Goal: Task Accomplishment & Management: Complete application form

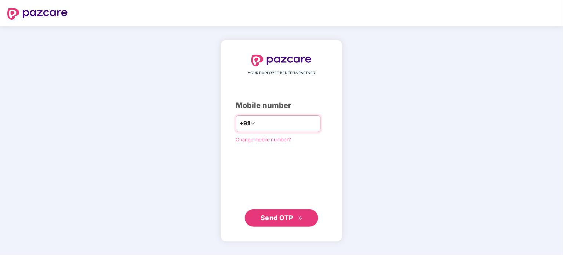
type input "**********"
click at [283, 220] on span "Send OTP" at bounding box center [276, 217] width 33 height 8
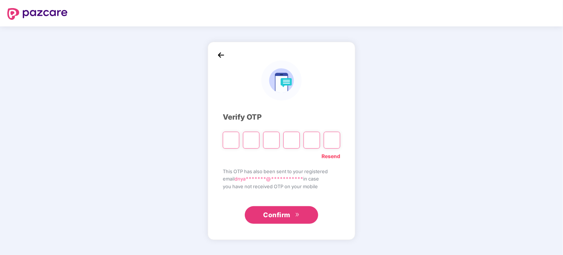
type input "*"
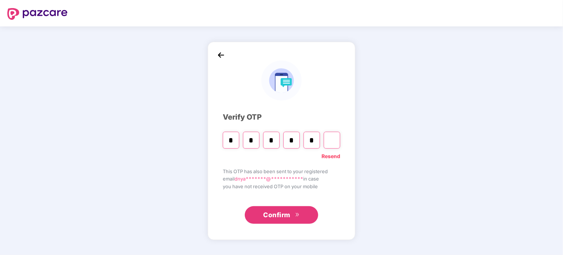
type input "*"
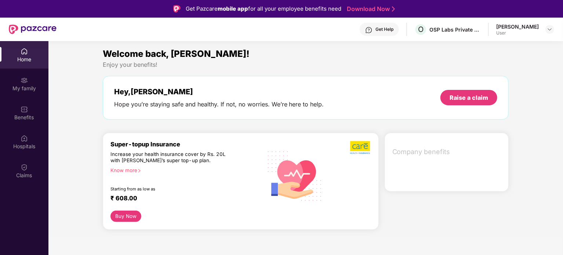
scroll to position [41, 0]
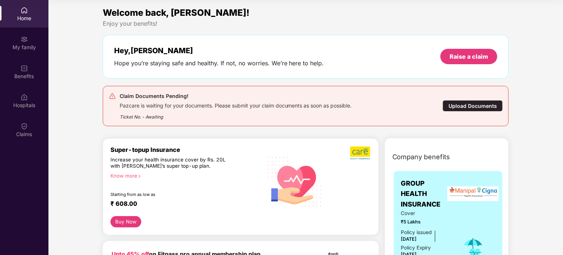
click at [460, 104] on div "Upload Documents" at bounding box center [472, 105] width 60 height 11
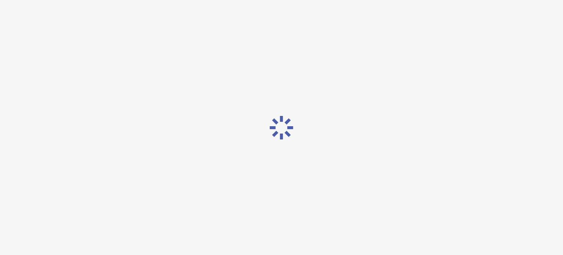
scroll to position [18, 0]
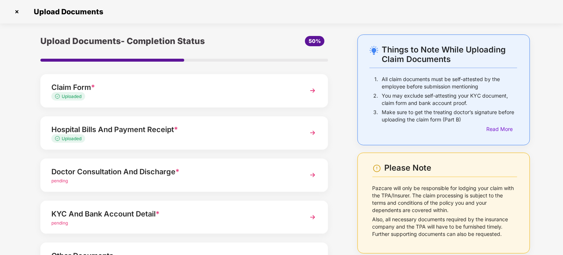
click at [212, 137] on div "Uploaded" at bounding box center [172, 138] width 243 height 7
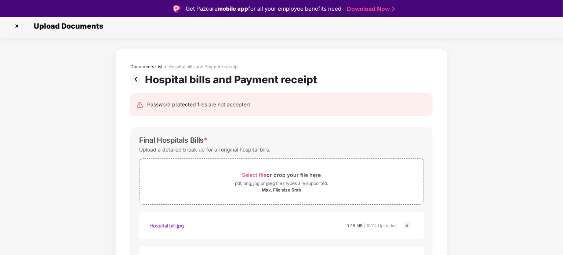
scroll to position [0, 0]
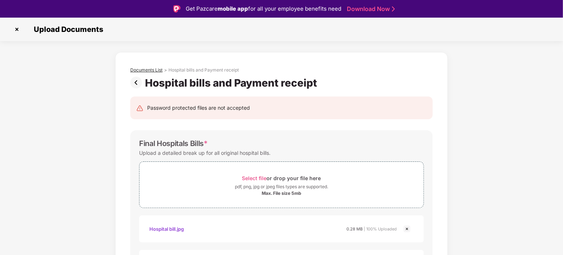
click at [156, 69] on div "Documents List" at bounding box center [146, 70] width 32 height 6
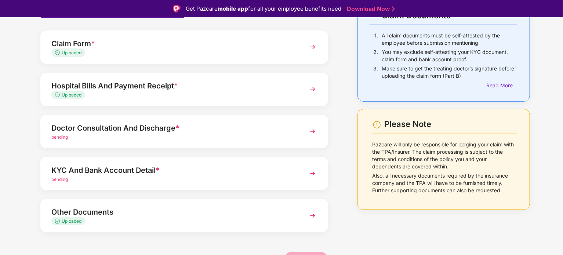
scroll to position [66, 0]
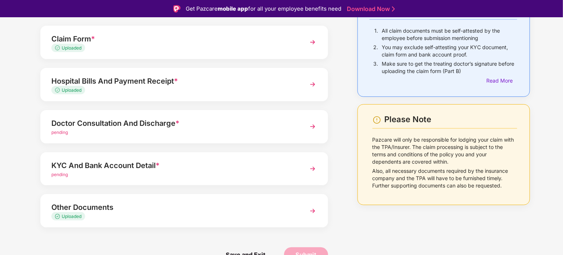
click at [204, 47] on div "Uploaded" at bounding box center [172, 48] width 243 height 7
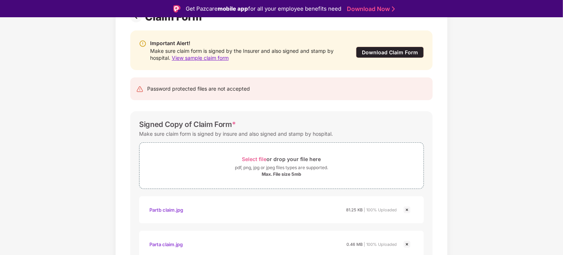
scroll to position [104, 0]
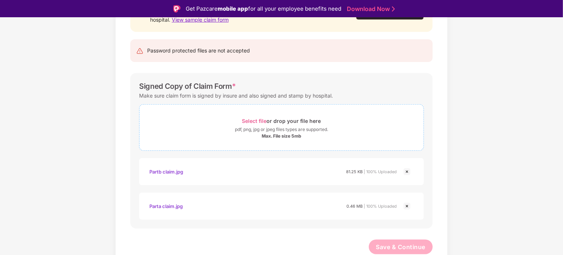
click at [254, 118] on span "Select file" at bounding box center [254, 121] width 25 height 6
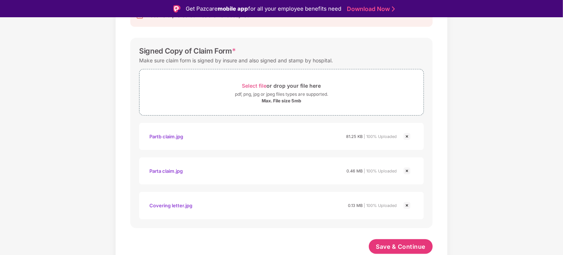
scroll to position [139, 0]
click at [388, 244] on span "Save & Continue" at bounding box center [401, 247] width 50 height 8
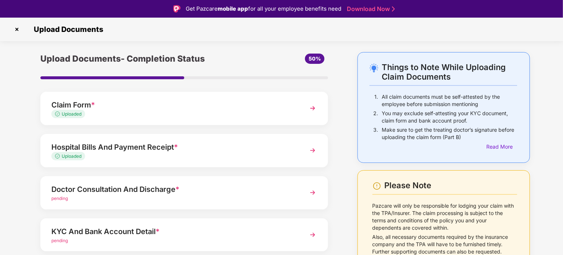
click at [286, 195] on div "pending" at bounding box center [172, 198] width 243 height 7
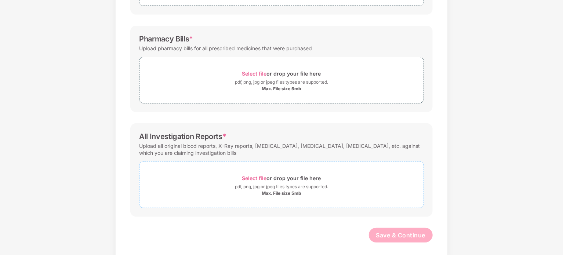
scroll to position [185, 0]
click at [261, 175] on span "Select file" at bounding box center [254, 178] width 25 height 6
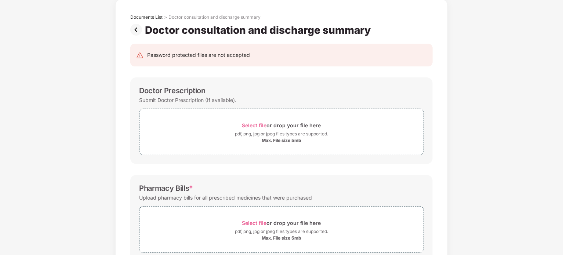
scroll to position [34, 0]
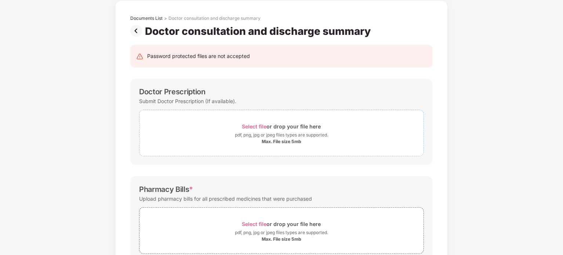
click at [246, 125] on span "Select file" at bounding box center [254, 126] width 25 height 6
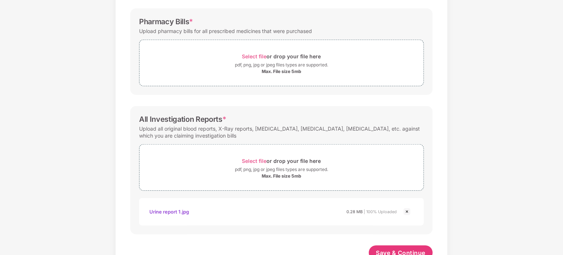
scroll to position [260, 0]
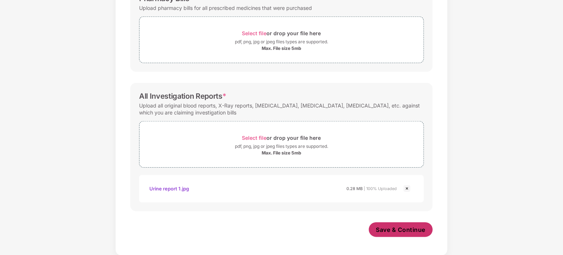
click at [387, 233] on span "Save & Continue" at bounding box center [401, 230] width 50 height 8
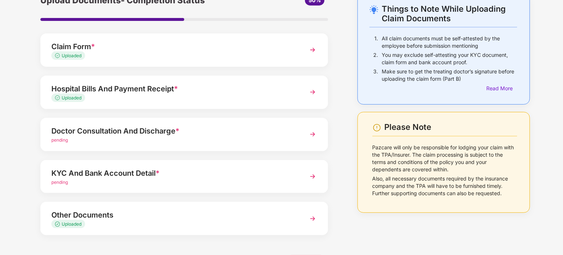
scroll to position [47, 0]
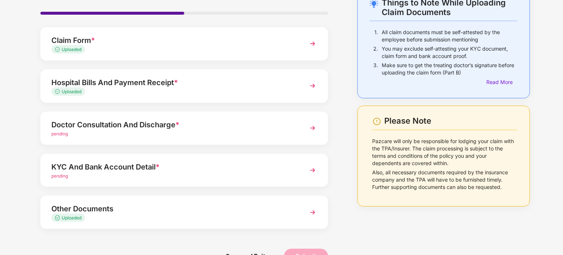
click at [144, 127] on div "Doctor Consultation And Discharge *" at bounding box center [172, 125] width 243 height 12
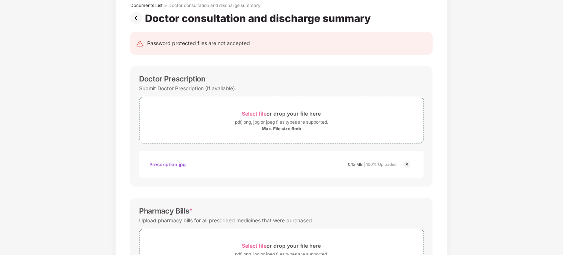
scroll to position [0, 0]
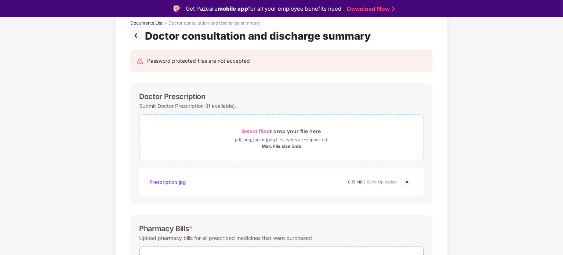
click at [239, 135] on div "Select file or drop your file here" at bounding box center [281, 131] width 284 height 10
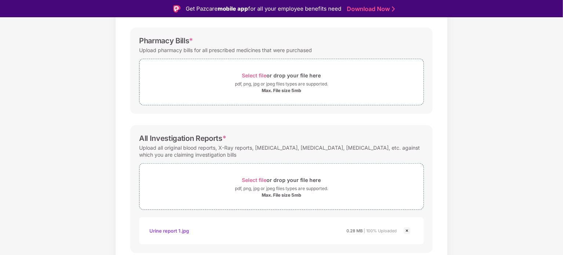
scroll to position [270, 0]
click at [248, 72] on span "Select file" at bounding box center [254, 75] width 25 height 6
click at [275, 73] on div "Select file or drop your file here" at bounding box center [281, 75] width 79 height 10
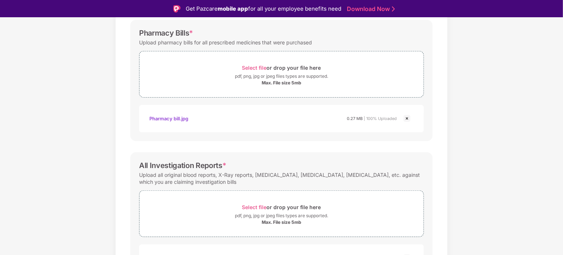
scroll to position [329, 0]
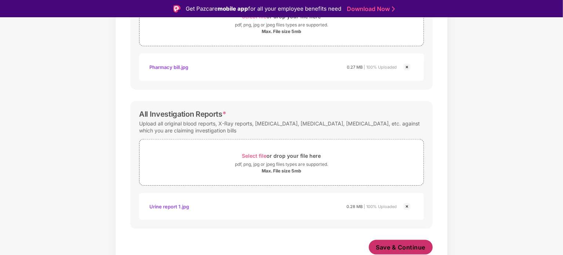
click at [400, 246] on span "Save & Continue" at bounding box center [401, 247] width 50 height 8
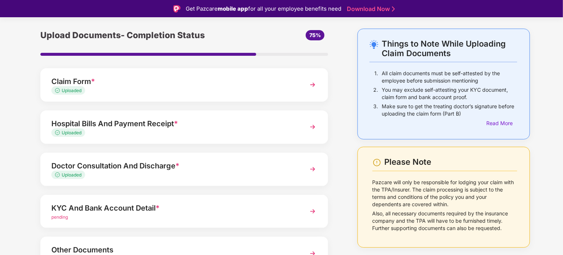
scroll to position [66, 0]
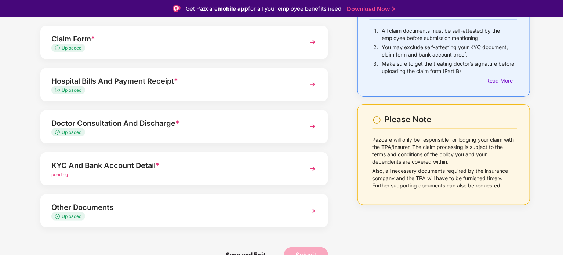
click at [117, 165] on div "KYC And Bank Account Detail *" at bounding box center [172, 166] width 243 height 12
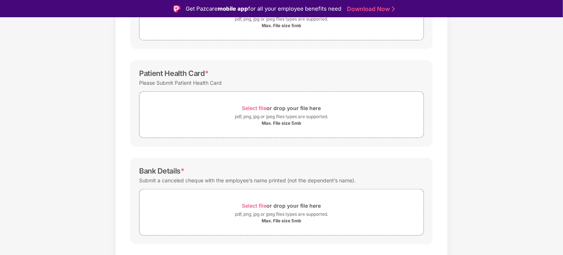
scroll to position [0, 0]
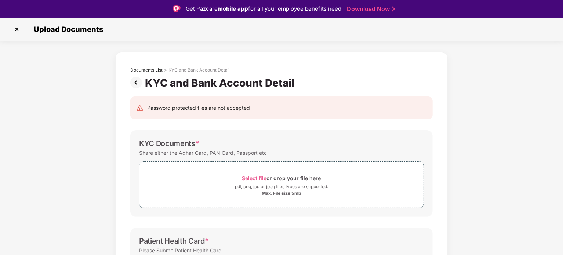
click at [15, 29] on img at bounding box center [17, 29] width 12 height 12
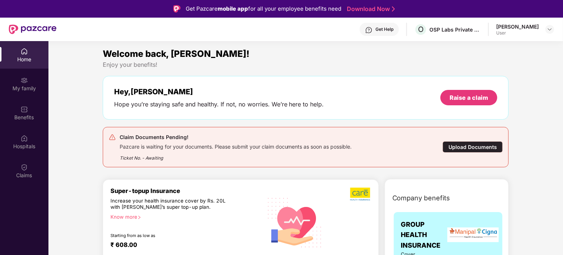
click at [28, 111] on div "Benefits" at bounding box center [24, 113] width 48 height 28
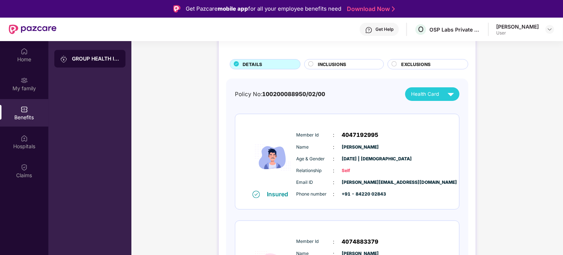
scroll to position [35, 0]
click at [454, 112] on img at bounding box center [451, 111] width 6 height 6
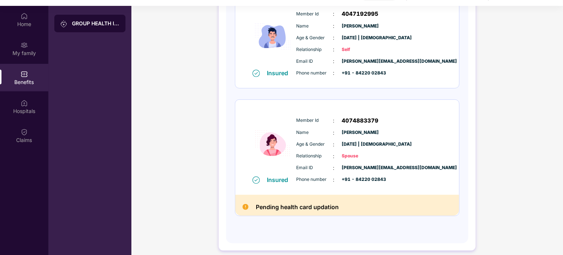
scroll to position [0, 0]
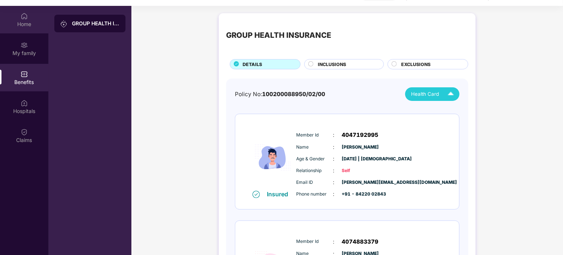
click at [29, 24] on div "Home" at bounding box center [24, 24] width 48 height 7
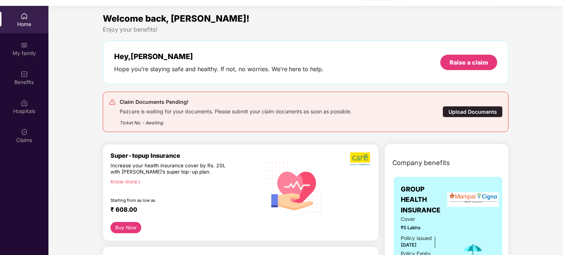
click at [462, 113] on div "Upload Documents" at bounding box center [472, 111] width 60 height 11
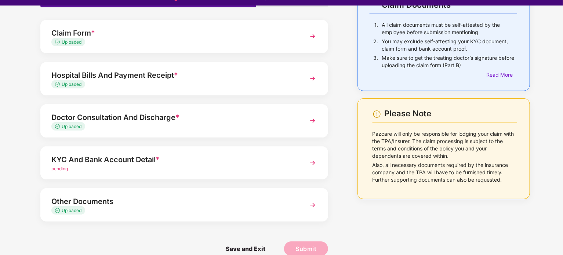
scroll to position [66, 0]
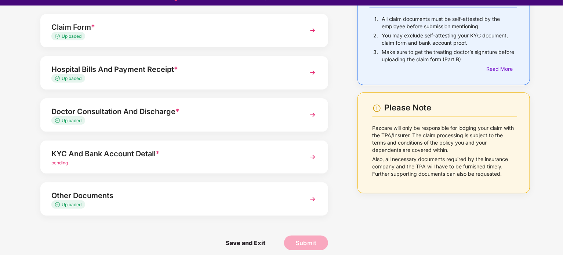
click at [204, 160] on div "pending" at bounding box center [172, 163] width 243 height 7
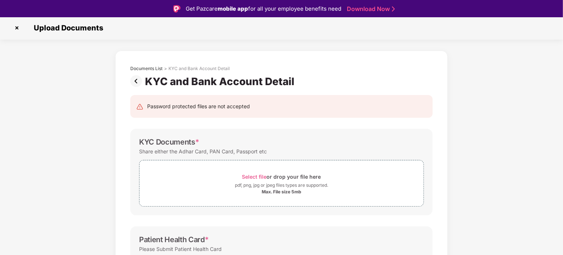
scroll to position [0, 0]
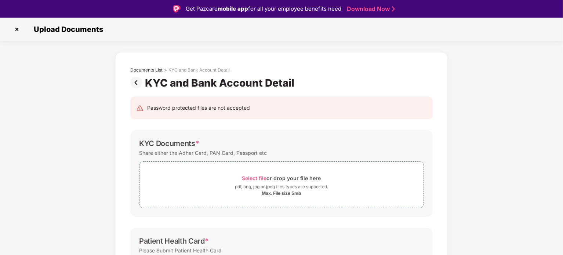
scroll to position [35, 0]
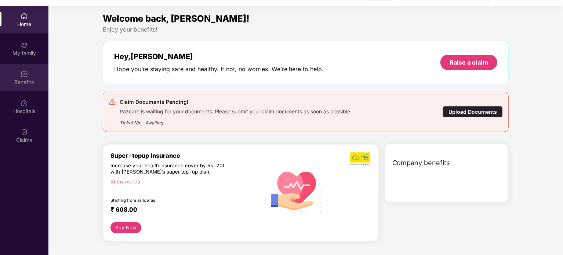
click at [26, 81] on div "Benefits" at bounding box center [24, 81] width 48 height 7
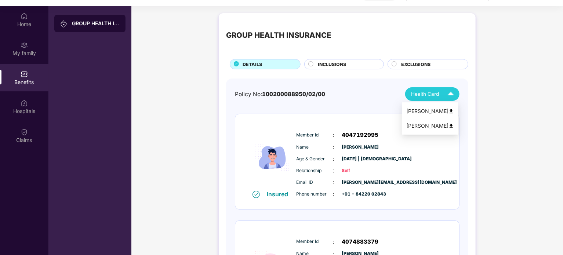
click at [454, 124] on img at bounding box center [451, 126] width 6 height 6
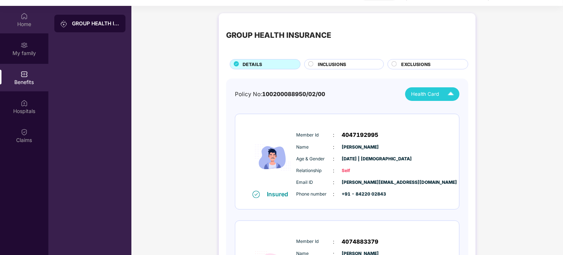
click at [26, 27] on div "Home" at bounding box center [24, 24] width 48 height 7
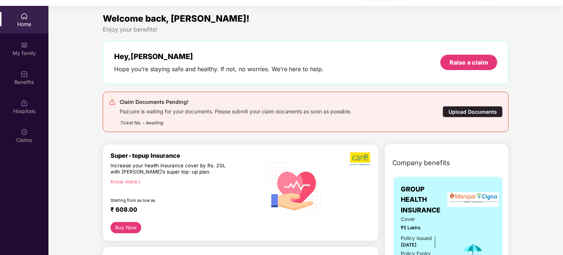
click at [459, 109] on div "Upload Documents" at bounding box center [472, 111] width 60 height 11
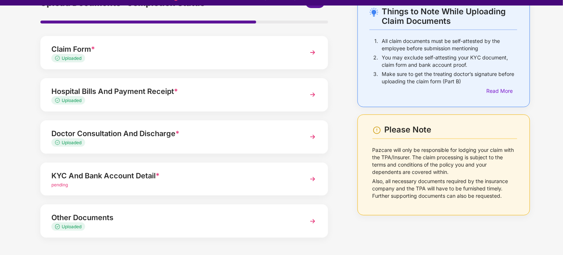
scroll to position [50, 0]
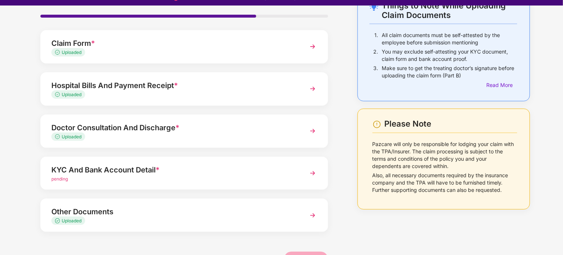
click at [192, 172] on div "KYC And Bank Account Detail *" at bounding box center [172, 170] width 243 height 12
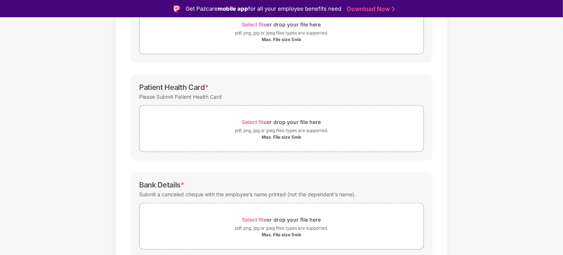
scroll to position [152, 0]
click at [249, 122] on span "Select file" at bounding box center [254, 123] width 25 height 6
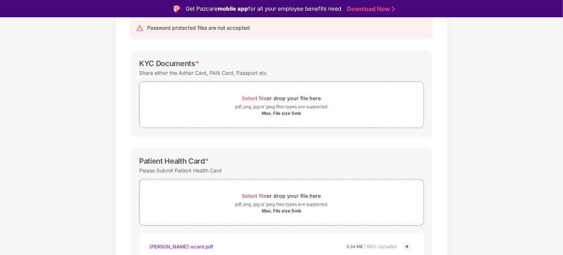
scroll to position [72, 0]
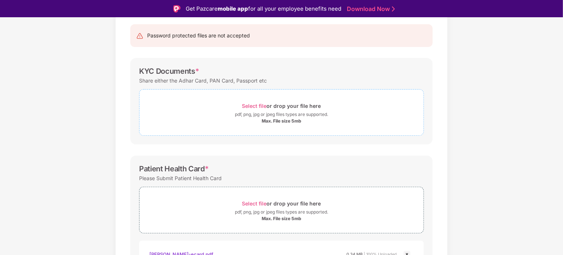
click at [261, 103] on span "Select file" at bounding box center [254, 106] width 25 height 6
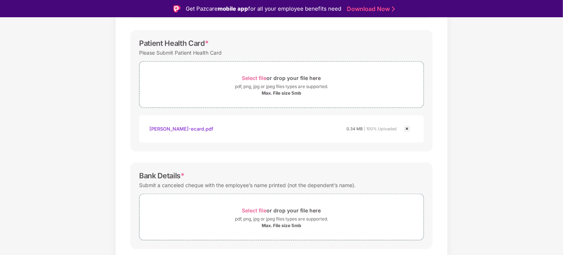
scroll to position [253, 0]
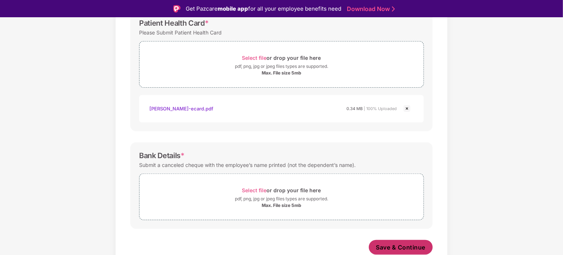
click at [397, 245] on span "Save & Continue" at bounding box center [401, 247] width 50 height 8
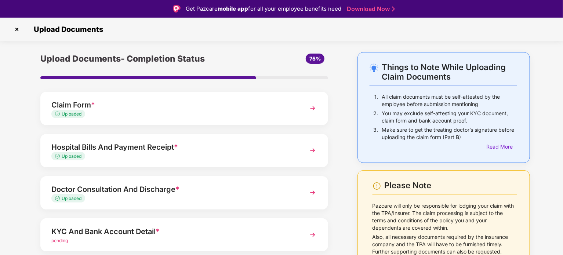
scroll to position [66, 0]
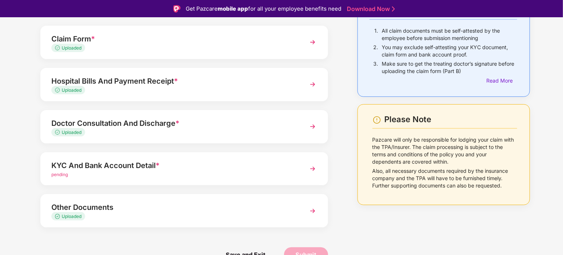
click at [228, 206] on div "Other Documents" at bounding box center [172, 207] width 243 height 12
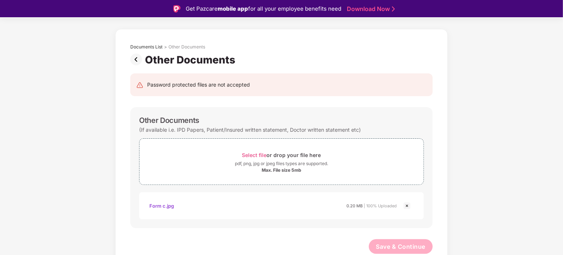
scroll to position [23, 0]
click at [151, 45] on div "Documents List" at bounding box center [146, 47] width 32 height 6
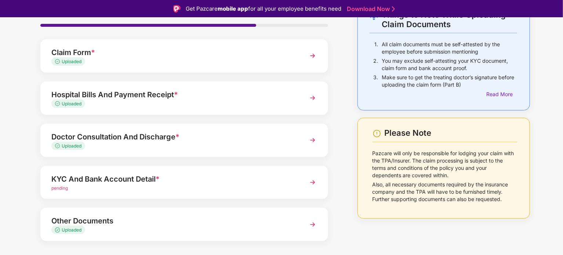
scroll to position [66, 0]
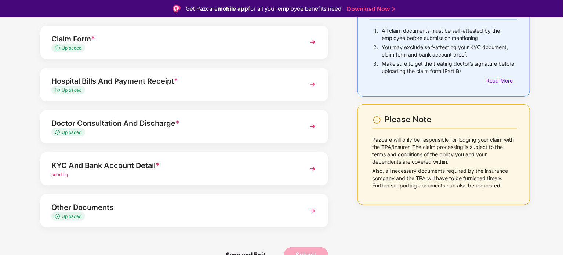
click at [103, 212] on div "Other Documents" at bounding box center [172, 207] width 243 height 12
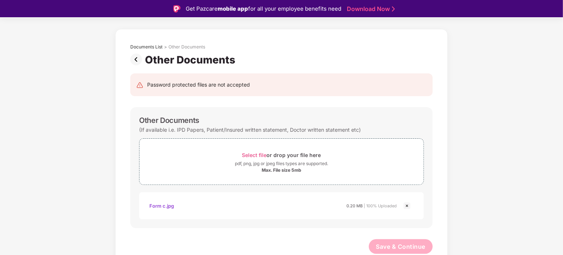
scroll to position [23, 0]
click at [261, 153] on span "Select file" at bounding box center [254, 155] width 25 height 6
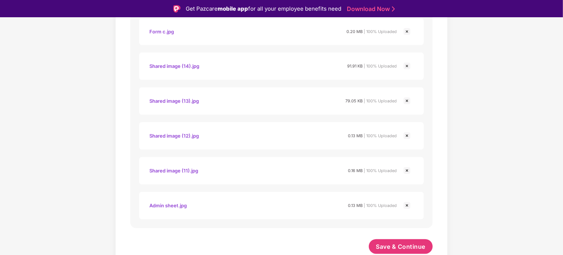
scroll to position [18, 0]
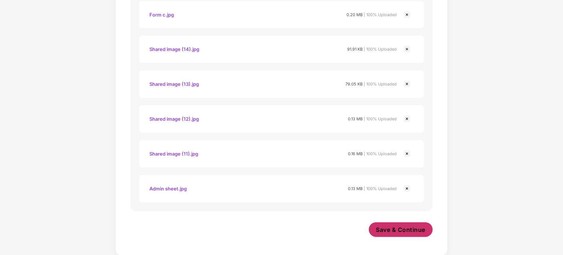
click at [386, 227] on span "Save & Continue" at bounding box center [401, 230] width 50 height 8
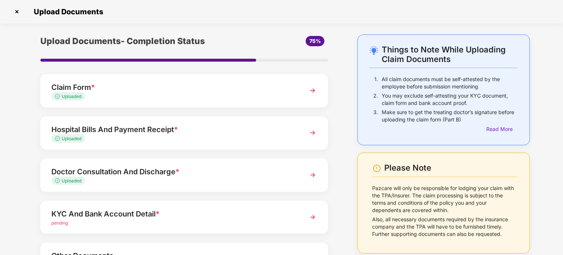
scroll to position [66, 0]
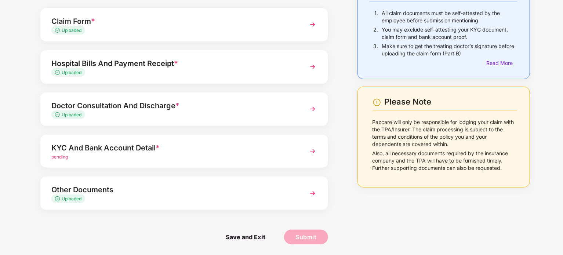
click at [150, 194] on div "Other Documents" at bounding box center [172, 190] width 243 height 12
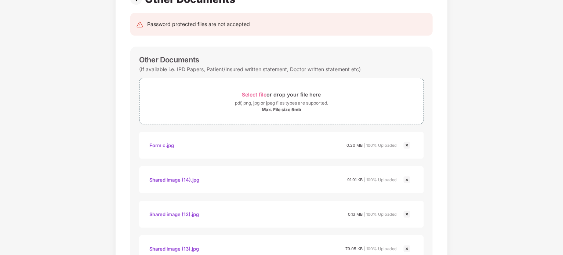
scroll to position [0, 0]
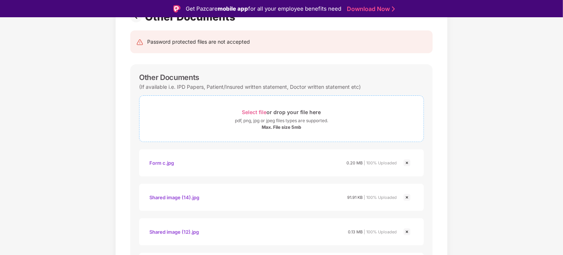
click at [256, 109] on span "Select file" at bounding box center [254, 112] width 25 height 6
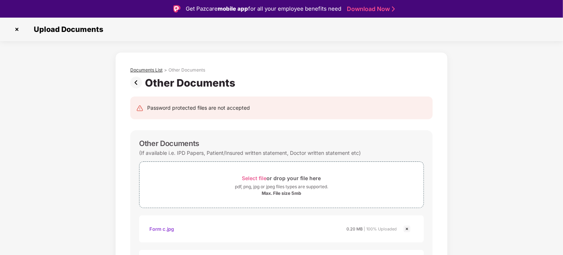
click at [138, 68] on div "Documents List" at bounding box center [146, 70] width 32 height 6
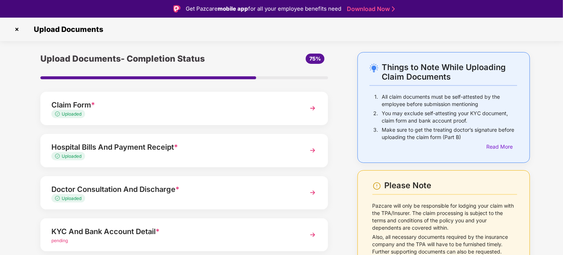
scroll to position [66, 0]
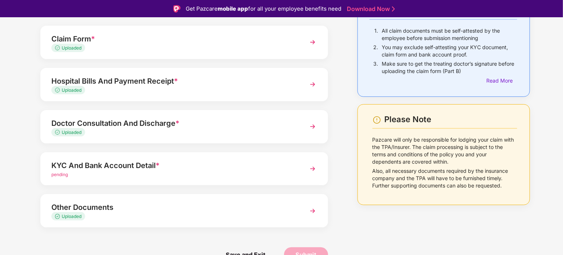
click at [150, 175] on div "pending" at bounding box center [172, 174] width 243 height 7
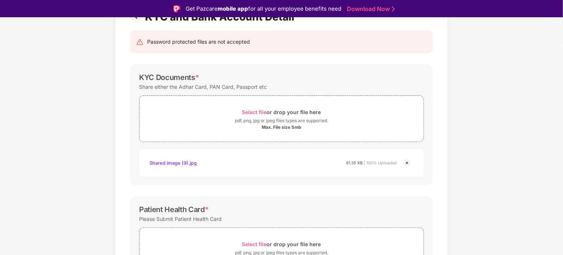
click at [166, 164] on div "Shared image (9).jpg" at bounding box center [172, 163] width 47 height 12
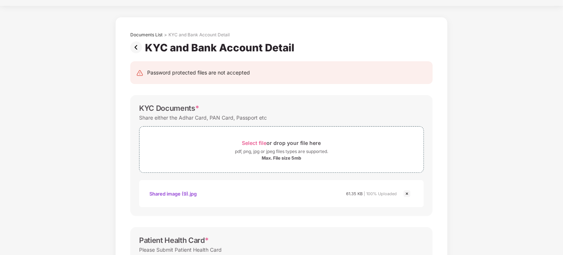
scroll to position [0, 0]
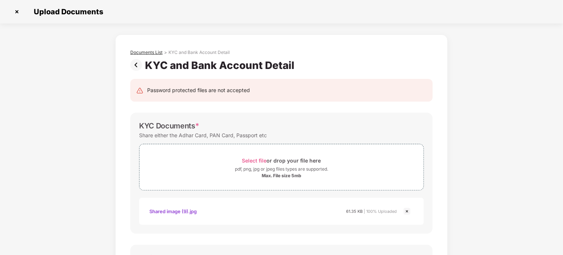
click at [157, 51] on div "Documents List" at bounding box center [146, 53] width 32 height 6
